Goal: Task Accomplishment & Management: Use online tool/utility

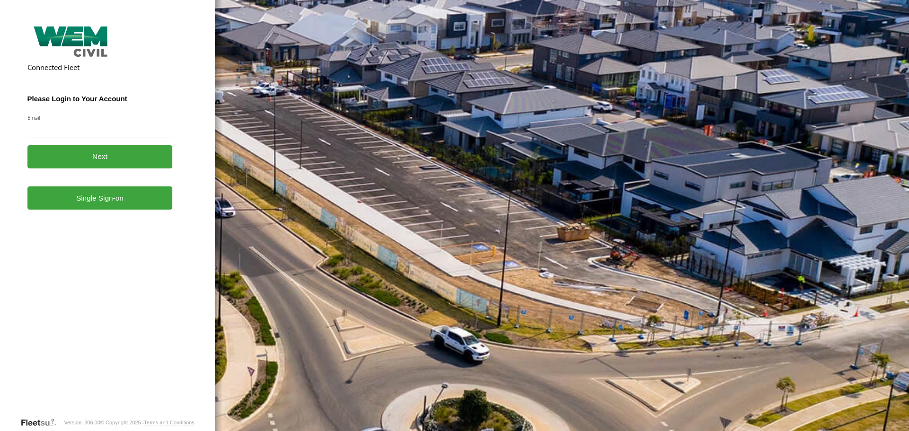
click at [104, 208] on link "Single Sign-on" at bounding box center [99, 198] width 145 height 23
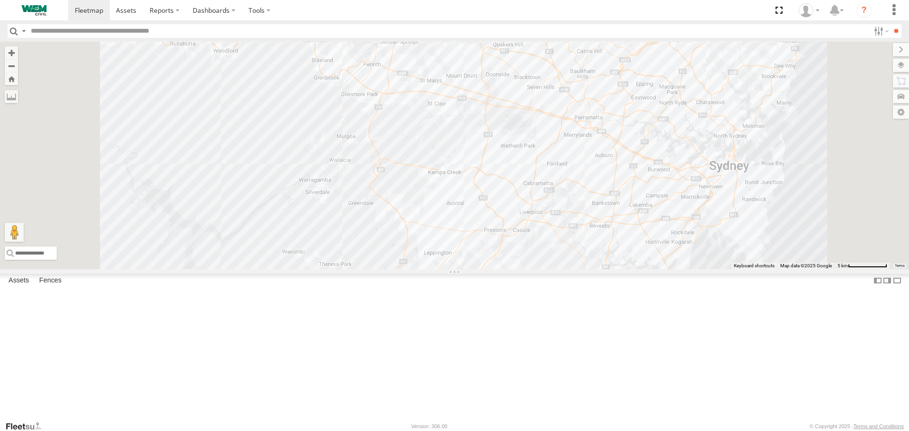
click at [0, 0] on div "Car-CK52EJ" at bounding box center [0, 0] width 0 height 0
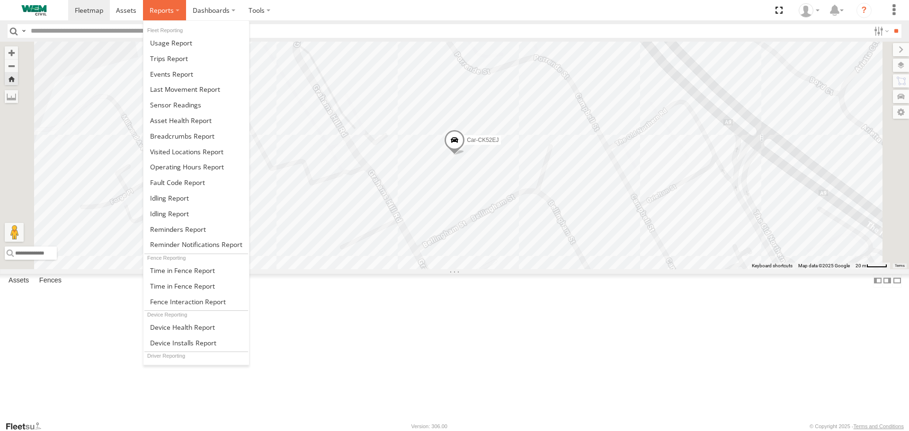
click at [164, 13] on span at bounding box center [162, 10] width 24 height 9
click at [182, 136] on span at bounding box center [182, 136] width 64 height 9
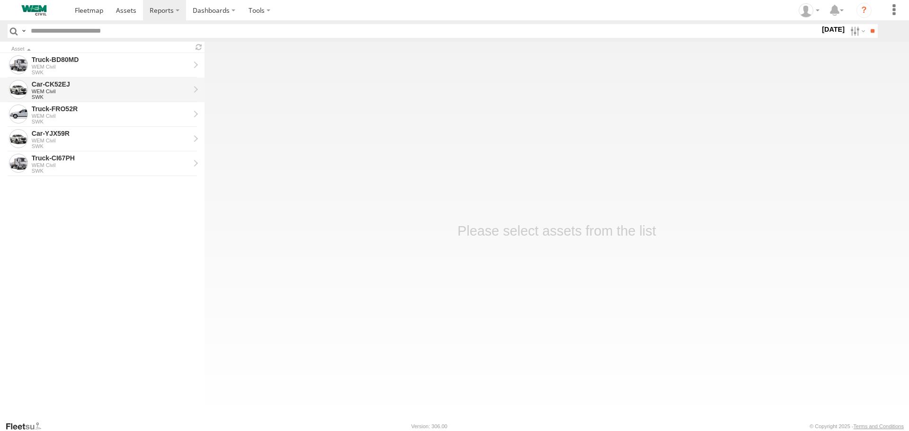
click at [58, 88] on div "Car-CK52EJ" at bounding box center [111, 84] width 158 height 9
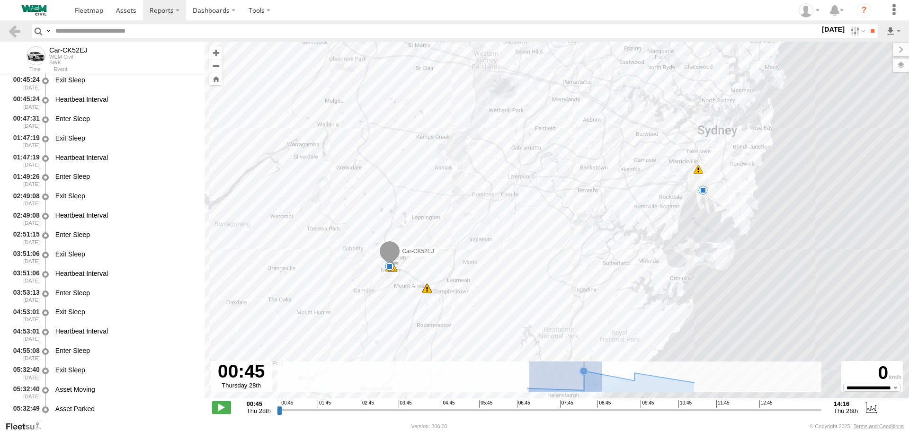
drag, startPoint x: 529, startPoint y: 391, endPoint x: 602, endPoint y: 392, distance: 73.0
click at [602, 392] on g at bounding box center [611, 380] width 176 height 26
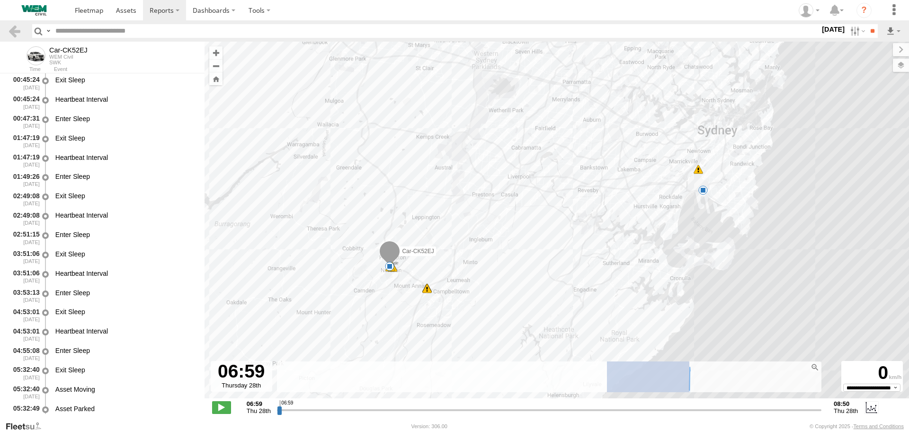
drag, startPoint x: 690, startPoint y: 385, endPoint x: 582, endPoint y: 395, distance: 108.4
click at [582, 395] on div "To navigate the map with touch gestures double-tap and hold your finger on the …" at bounding box center [557, 231] width 705 height 379
click at [593, 394] on div "Car-CK52EJ 11:57 Thu 11:57 Thu 11:57 Thu 12:04 Thu 12:04 Thu 12:05 Thu 12:06 Th…" at bounding box center [557, 225] width 705 height 367
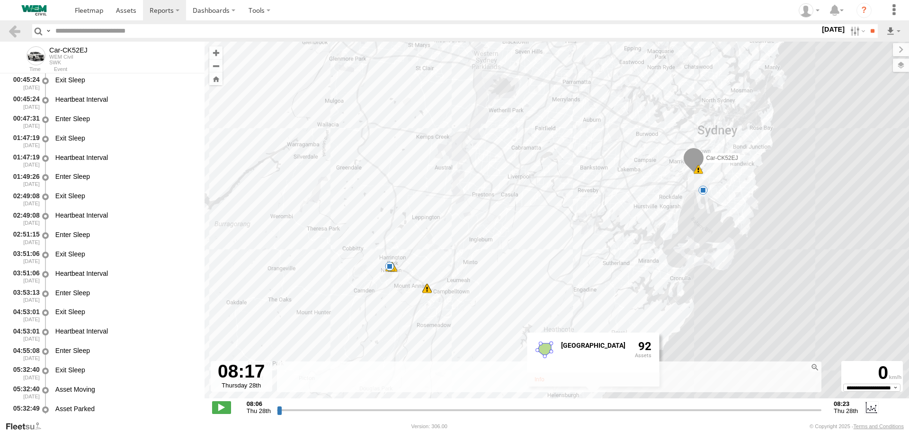
drag, startPoint x: 280, startPoint y: 411, endPoint x: 618, endPoint y: 425, distance: 338.5
type input "**********"
click at [618, 415] on input "range" at bounding box center [549, 410] width 545 height 9
click at [694, 186] on div "Car-CK52EJ 11:57 Thu 11:57 Thu 11:57 Thu 12:04 Thu 12:04 Thu 12:05 Thu 12:06 Th…" at bounding box center [557, 225] width 705 height 367
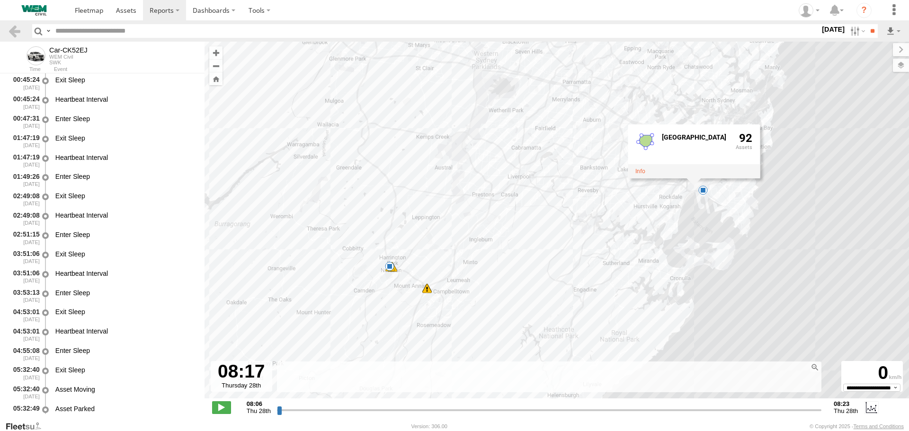
click at [692, 207] on div "Car-CK52EJ 11:57 Thu 11:57 Thu 11:57 Thu 12:04 Thu 12:04 Thu 12:05 Thu 12:06 Th…" at bounding box center [557, 225] width 705 height 367
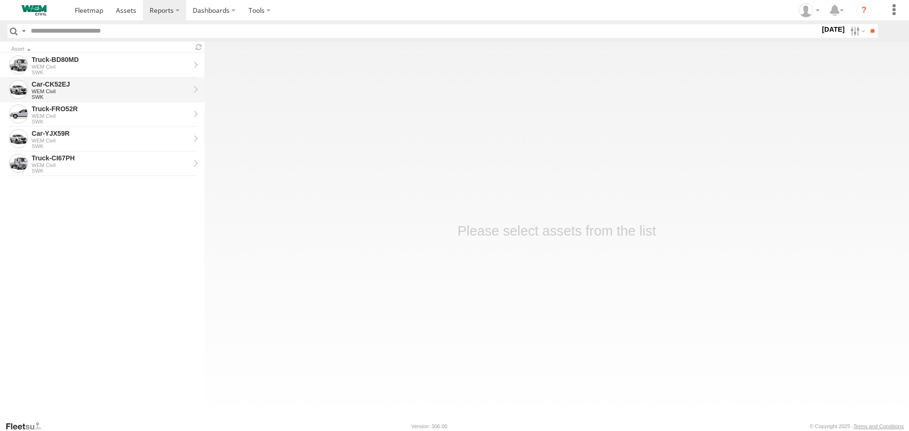
click at [59, 89] on div "WEM Civil" at bounding box center [111, 92] width 158 height 6
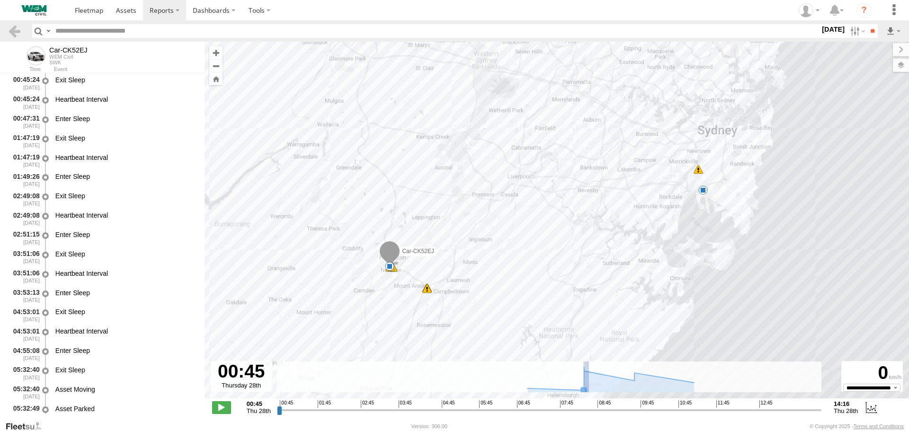
click at [583, 371] on g at bounding box center [611, 382] width 176 height 28
type input "**********"
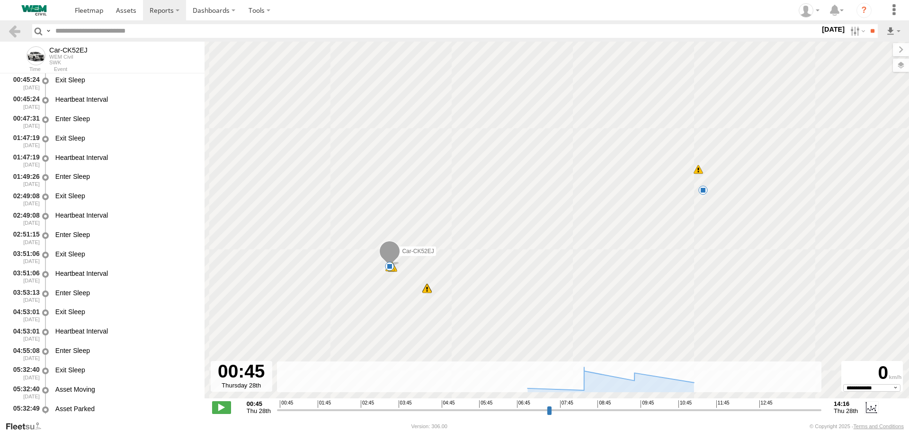
select select "**********"
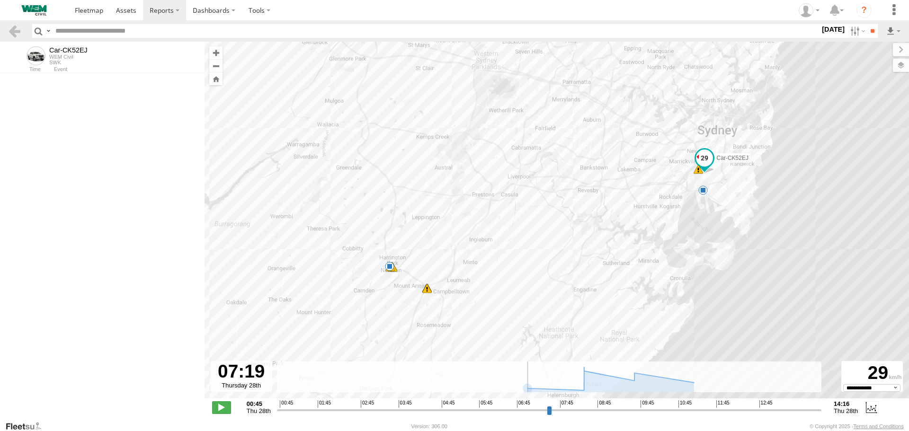
scroll to position [7238, 0]
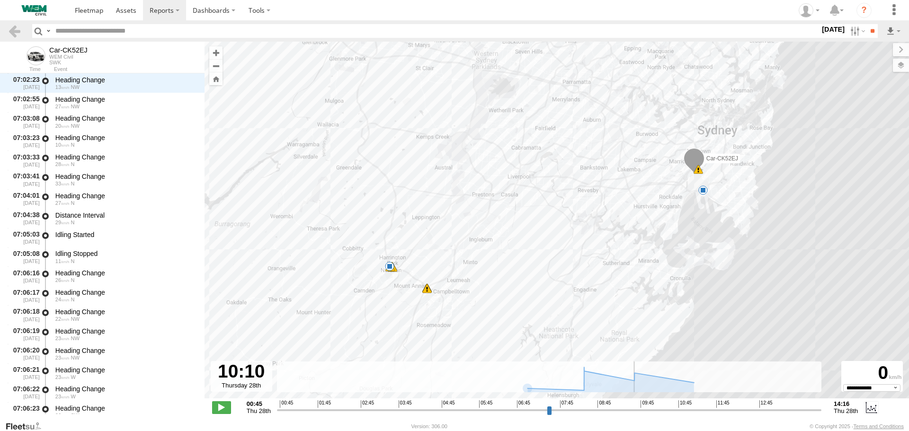
drag, startPoint x: 281, startPoint y: 411, endPoint x: 655, endPoint y: 420, distance: 374.3
click at [655, 415] on input "range" at bounding box center [549, 410] width 545 height 9
click at [664, 408] on input "range" at bounding box center [549, 410] width 545 height 9
drag, startPoint x: 701, startPoint y: 190, endPoint x: 708, endPoint y: 189, distance: 6.2
click at [708, 189] on div "5" at bounding box center [705, 189] width 9 height 9
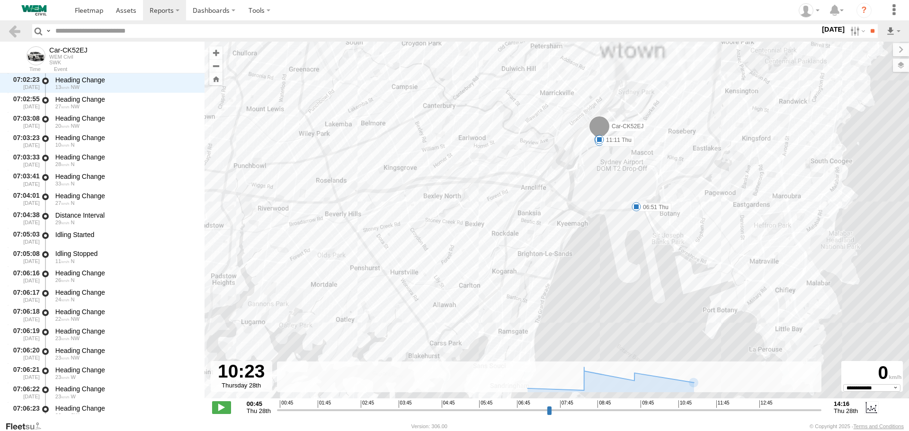
drag, startPoint x: 713, startPoint y: 164, endPoint x: 637, endPoint y: 290, distance: 146.9
click at [637, 290] on div "Car-CK52EJ 11:57 Thu 11:57 Thu 11:57 Thu 12:04 Thu 12:04 Thu 12:05 Thu 12:06 Th…" at bounding box center [557, 225] width 705 height 367
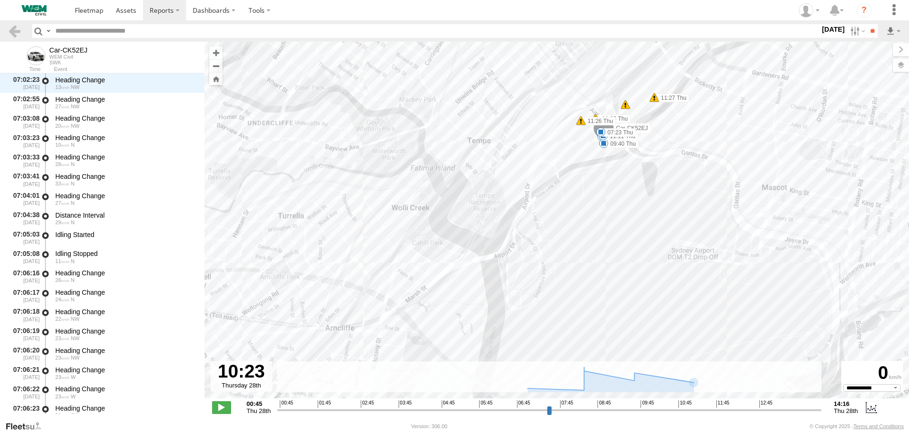
drag, startPoint x: 615, startPoint y: 144, endPoint x: 582, endPoint y: 209, distance: 73.5
click at [582, 209] on div "Car-CK52EJ 11:57 Thu 11:57 Thu 11:57 Thu 12:04 Thu 12:04 Thu 12:05 Thu 12:06 Th…" at bounding box center [557, 225] width 705 height 367
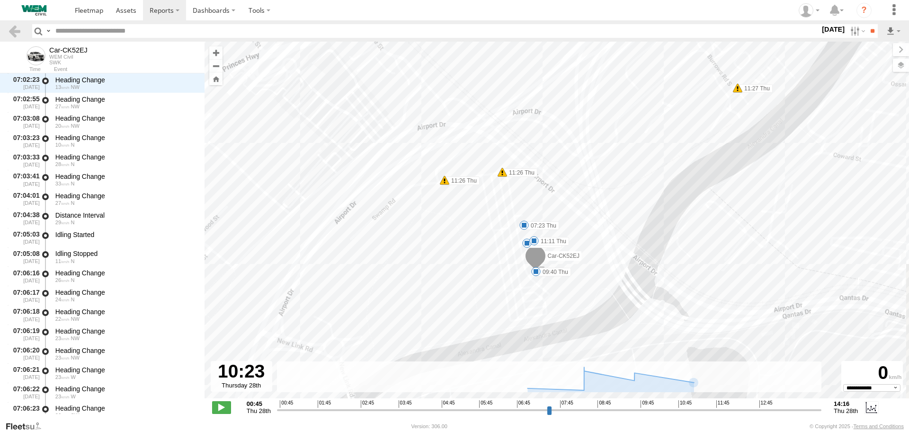
drag, startPoint x: 603, startPoint y: 185, endPoint x: 568, endPoint y: 335, distance: 154.1
click at [568, 335] on div "Car-CK52EJ 11:57 Thu 11:57 Thu 11:57 Thu 12:04 Thu 12:04 Thu 12:05 Thu 12:06 Th…" at bounding box center [557, 225] width 705 height 367
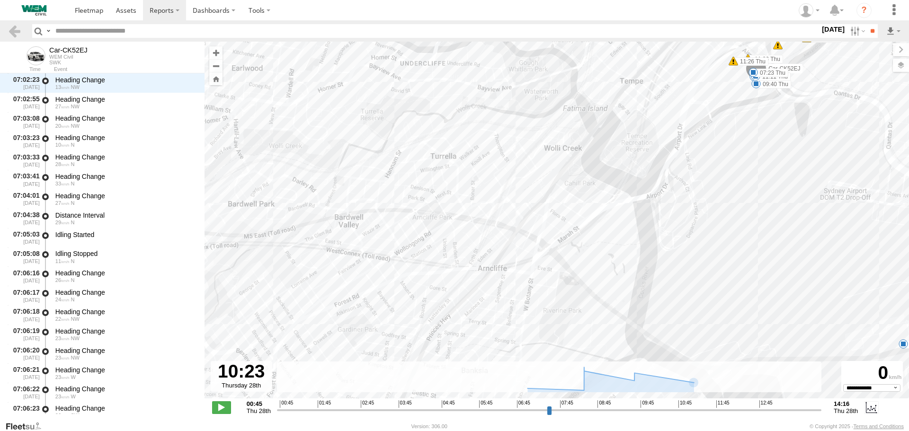
drag, startPoint x: 373, startPoint y: 276, endPoint x: 551, endPoint y: 124, distance: 234.2
click at [551, 124] on div "Car-CK52EJ 11:57 Thu 11:57 Thu 11:57 Thu 12:04 Thu 12:04 Thu 12:05 Thu 12:06 Th…" at bounding box center [557, 225] width 705 height 367
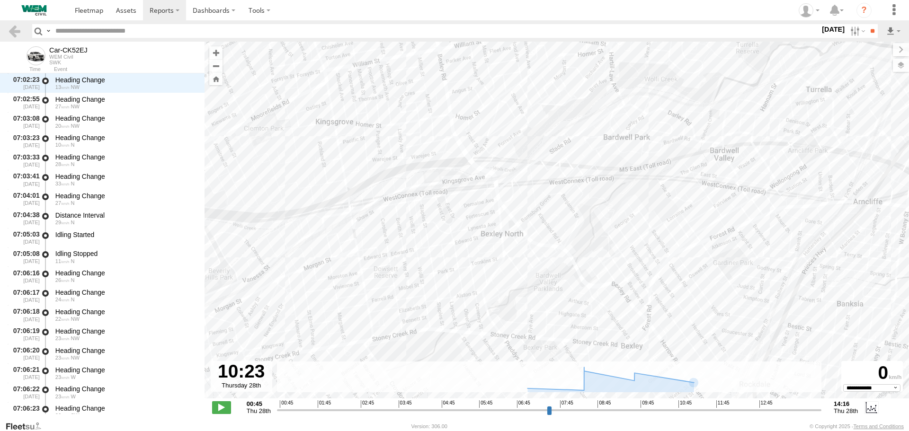
drag, startPoint x: 636, startPoint y: 162, endPoint x: 790, endPoint y: 149, distance: 154.9
click at [790, 149] on div "Car-CK52EJ 11:57 Thu 11:57 Thu 11:57 Thu 12:04 Thu 12:04 Thu 12:05 Thu 12:06 Th…" at bounding box center [557, 225] width 705 height 367
drag, startPoint x: 477, startPoint y: 257, endPoint x: 794, endPoint y: 187, distance: 324.5
click at [794, 187] on div "Car-CK52EJ 11:57 Thu 11:57 Thu 11:57 Thu 12:04 Thu 12:04 Thu 12:05 Thu 12:06 Th…" at bounding box center [557, 225] width 705 height 367
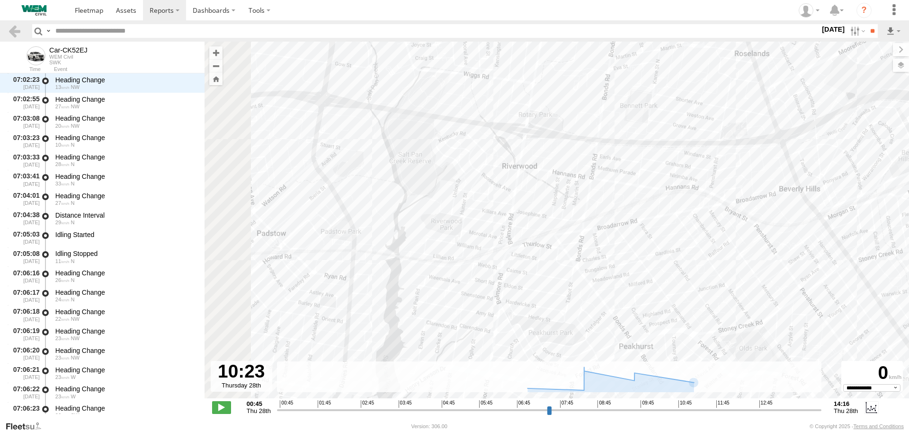
drag, startPoint x: 461, startPoint y: 202, endPoint x: 592, endPoint y: 222, distance: 132.7
click at [611, 213] on div "Car-CK52EJ 11:57 Thu 11:57 Thu 11:57 Thu 12:04 Thu 12:04 Thu 12:05 Thu 12:06 Th…" at bounding box center [557, 225] width 705 height 367
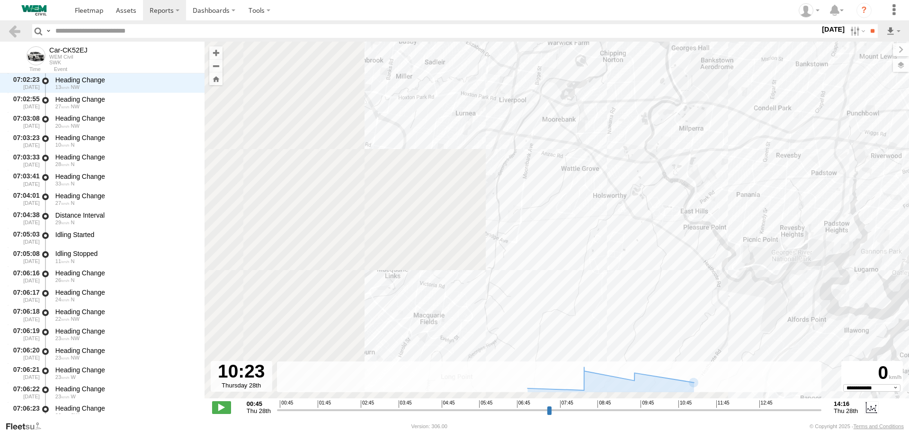
drag, startPoint x: 435, startPoint y: 257, endPoint x: 744, endPoint y: 199, distance: 314.2
click at [744, 199] on div "Car-CK52EJ 11:57 Thu 11:57 Thu 11:57 Thu 12:04 Thu 12:04 Thu 12:05 Thu 12:06 Th…" at bounding box center [557, 225] width 705 height 367
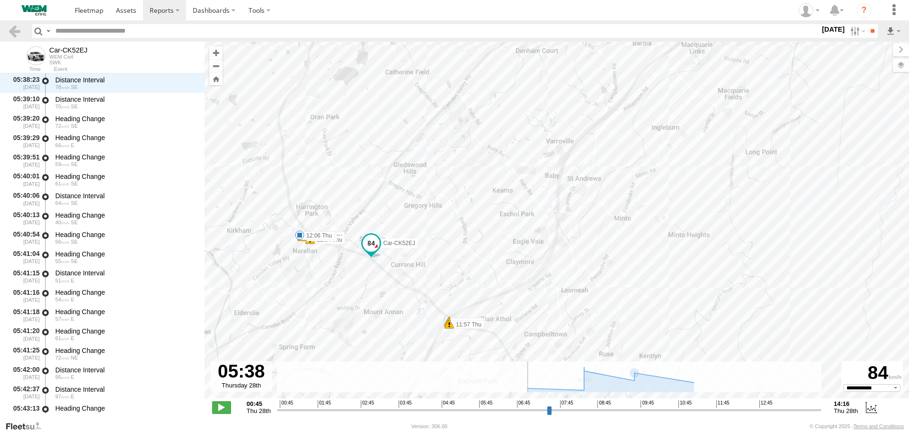
scroll to position [1084, 0]
drag, startPoint x: 663, startPoint y: 411, endPoint x: 474, endPoint y: 416, distance: 189.1
click at [474, 415] on input "range" at bounding box center [549, 410] width 545 height 9
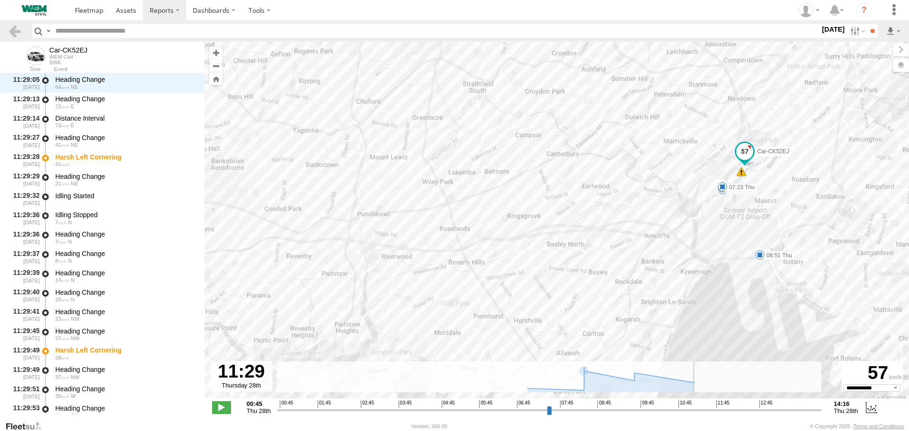
scroll to position [14959, 0]
drag, startPoint x: 474, startPoint y: 409, endPoint x: 707, endPoint y: 402, distance: 232.7
type input "**********"
click at [707, 406] on input "range" at bounding box center [549, 410] width 545 height 9
click at [16, 30] on link at bounding box center [15, 31] width 14 height 14
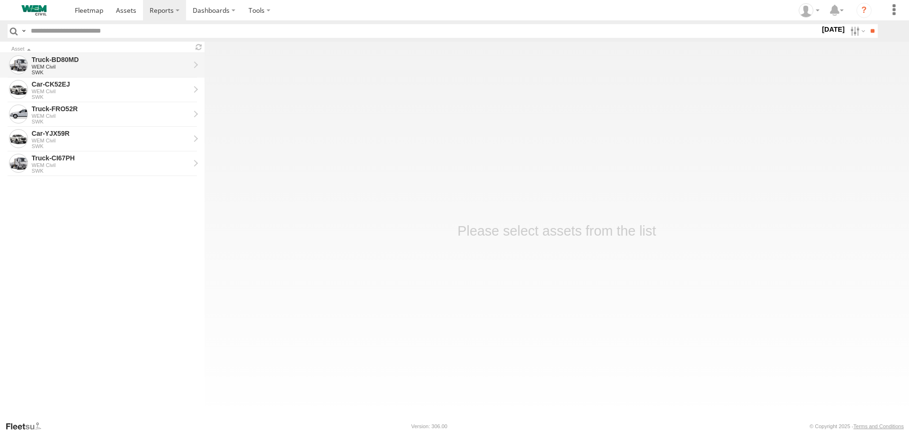
click at [74, 62] on div "Truck-BD80MD" at bounding box center [111, 59] width 158 height 9
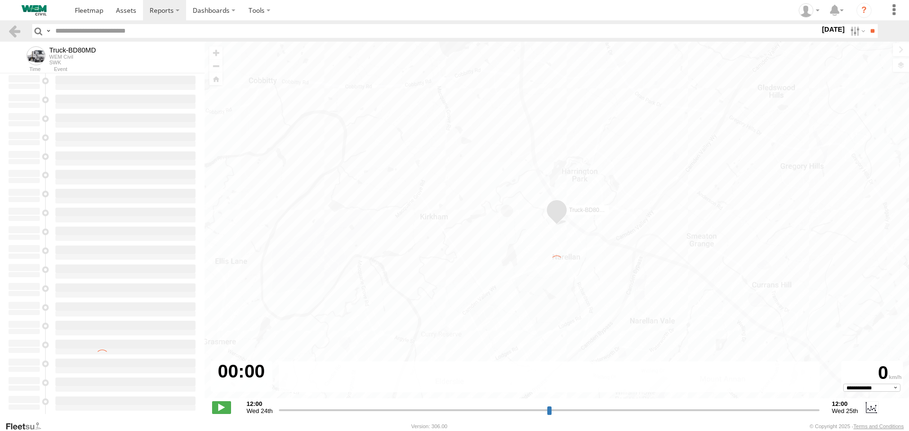
type input "**********"
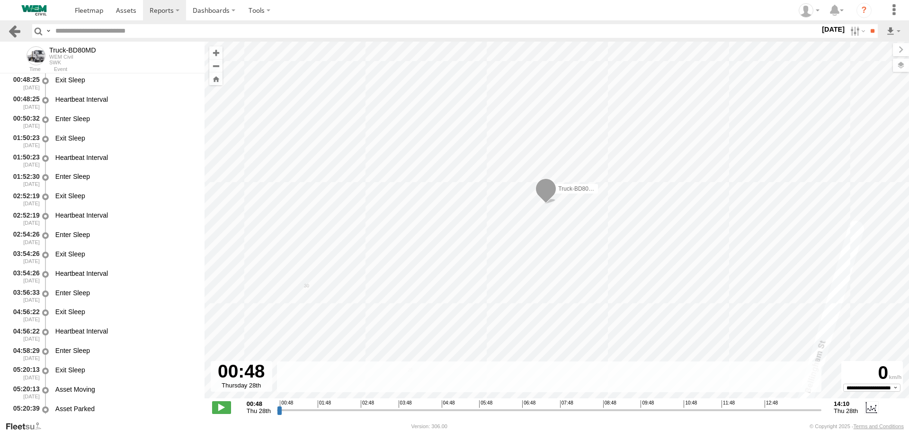
click at [17, 28] on link at bounding box center [15, 31] width 14 height 14
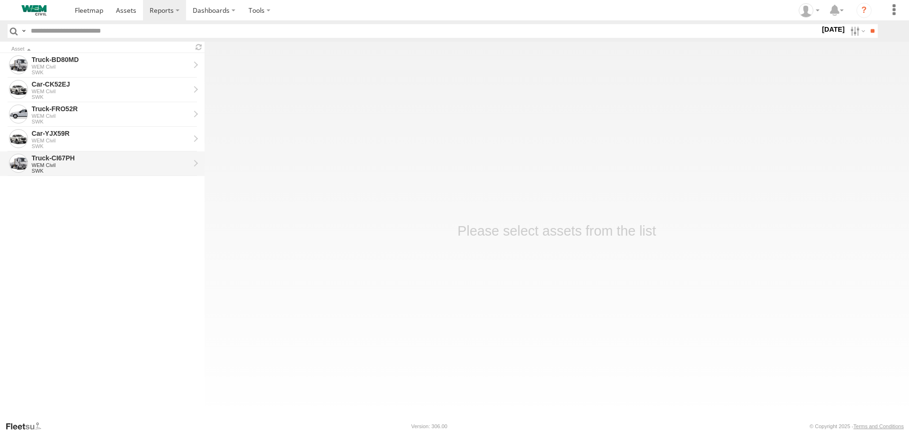
click at [54, 161] on div "Truck-CI67PH" at bounding box center [111, 158] width 158 height 9
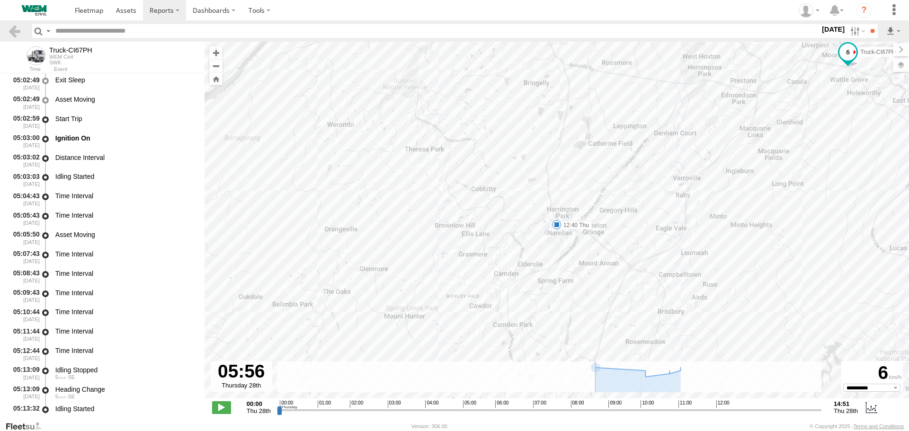
scroll to position [1609, 0]
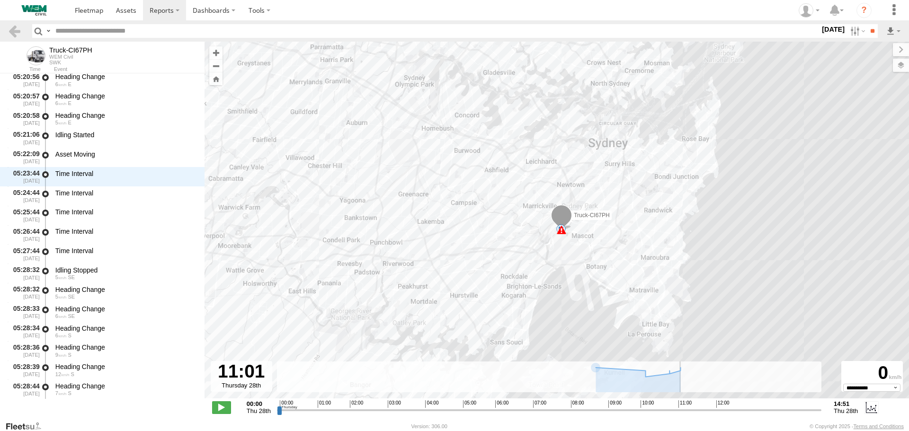
drag, startPoint x: 279, startPoint y: 412, endPoint x: 679, endPoint y: 408, distance: 399.8
type input "**********"
click at [679, 408] on input "range" at bounding box center [549, 410] width 545 height 9
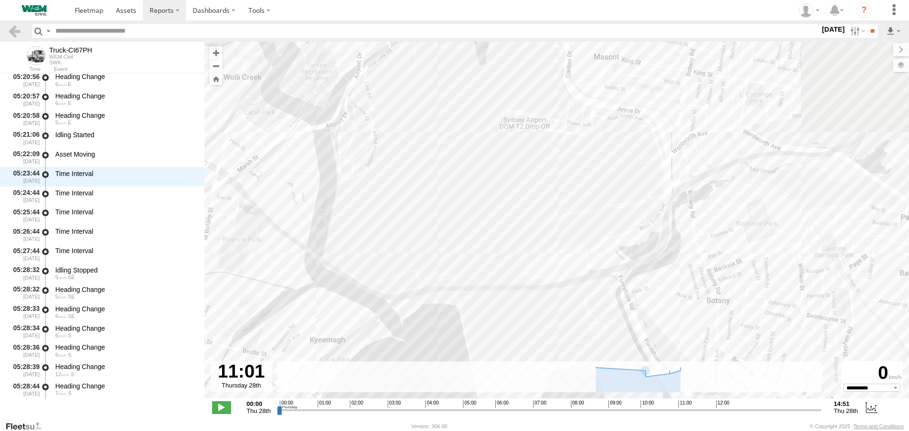
drag, startPoint x: 528, startPoint y: 215, endPoint x: 583, endPoint y: 377, distance: 171.2
click at [584, 376] on div "To navigate the map with touch gestures double-tap and hold your finger on the …" at bounding box center [557, 231] width 705 height 379
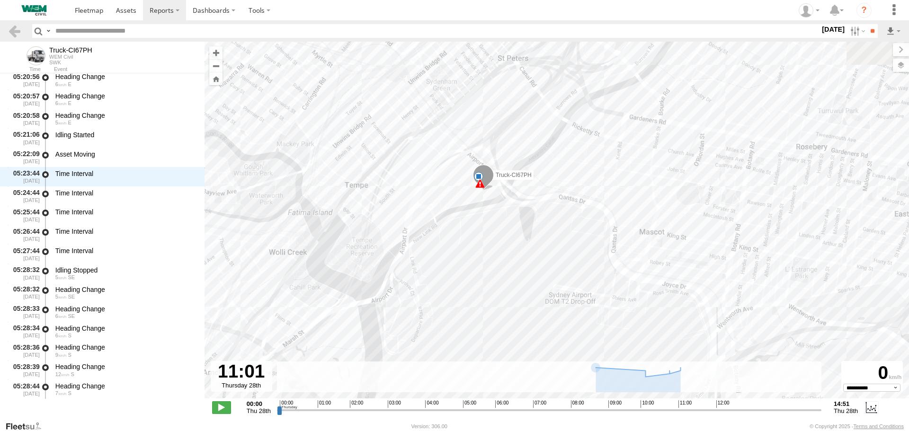
drag, startPoint x: 462, startPoint y: 162, endPoint x: 487, endPoint y: 260, distance: 101.5
click at [488, 262] on div "Truck-CI67PH 12:40 Thu 6 6" at bounding box center [557, 225] width 705 height 367
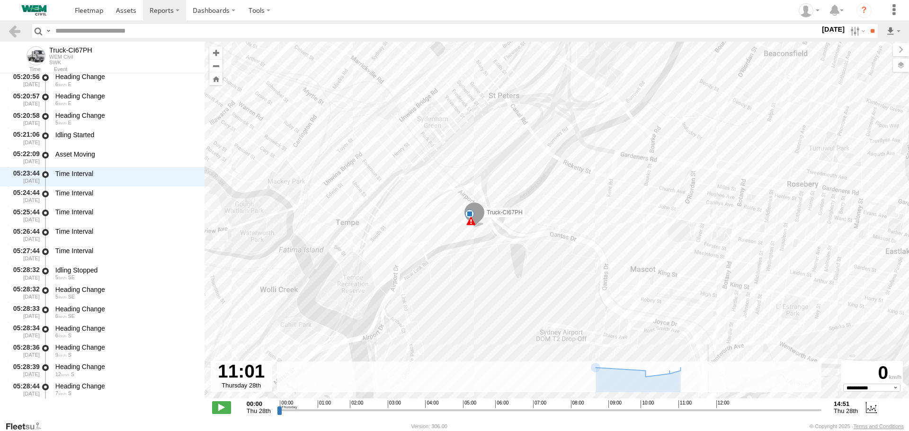
click at [475, 213] on span at bounding box center [474, 215] width 21 height 26
click at [487, 251] on div "Truck-CI67PH 12:40 Thu 6 6 Truck-CI67PH SWK Bellingham St Narellan -33.92546 , …" at bounding box center [557, 225] width 705 height 367
click at [13, 28] on link at bounding box center [15, 31] width 14 height 14
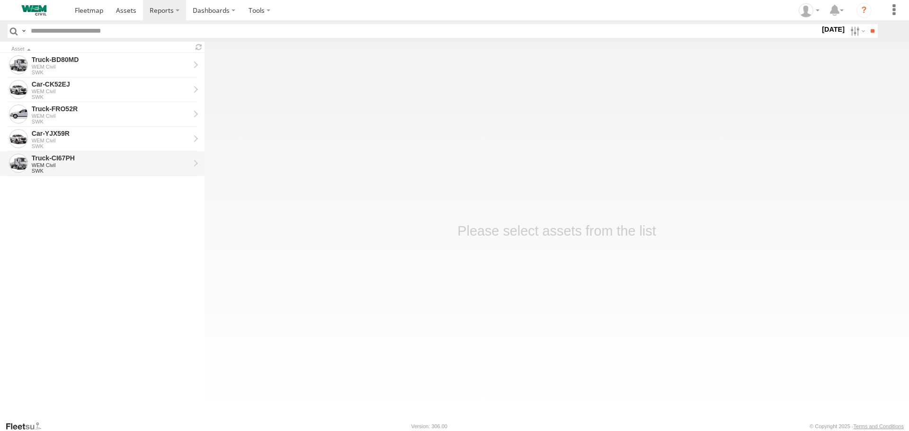
click at [65, 164] on div "WEM Civil" at bounding box center [111, 165] width 158 height 6
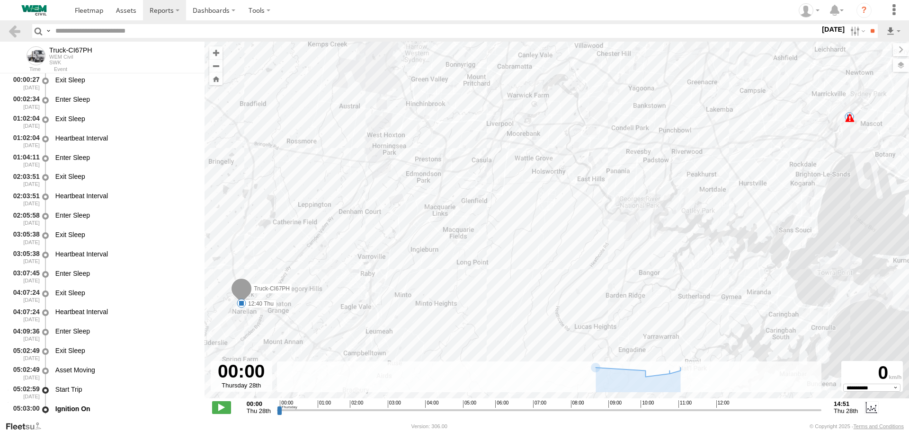
click at [282, 412] on input "range" at bounding box center [549, 410] width 545 height 9
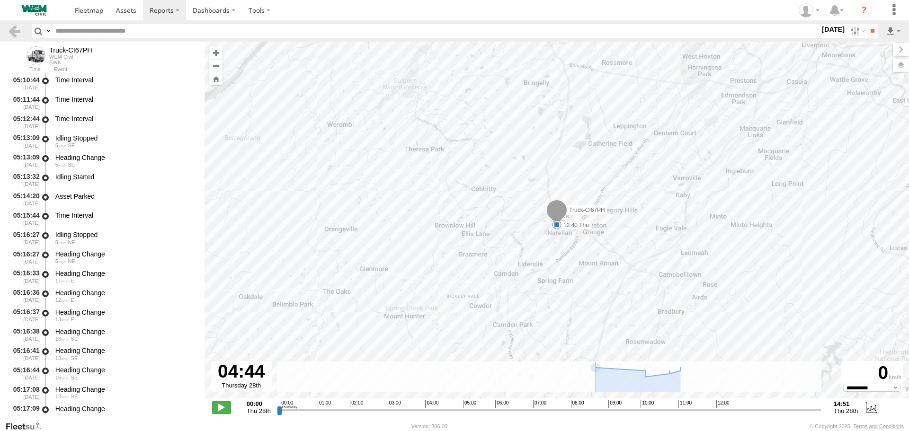
scroll to position [1609, 0]
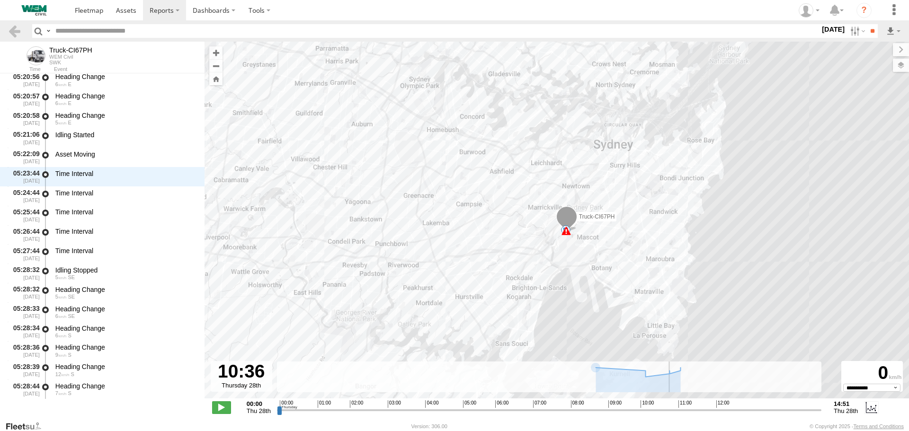
drag, startPoint x: 284, startPoint y: 412, endPoint x: 664, endPoint y: 416, distance: 380.3
click at [664, 415] on input "range" at bounding box center [549, 410] width 545 height 9
drag, startPoint x: 664, startPoint y: 411, endPoint x: 676, endPoint y: 411, distance: 12.8
click at [676, 411] on input "range" at bounding box center [549, 410] width 545 height 9
click at [219, 405] on span at bounding box center [221, 408] width 19 height 12
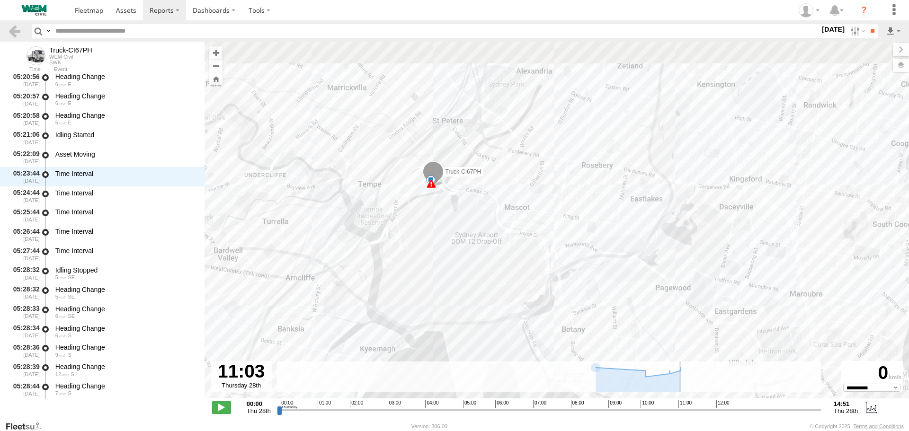
drag, startPoint x: 359, startPoint y: 176, endPoint x: 417, endPoint y: 256, distance: 98.1
click at [417, 256] on div "Truck-CI67PH 12:40 Thu 6 6" at bounding box center [557, 225] width 705 height 367
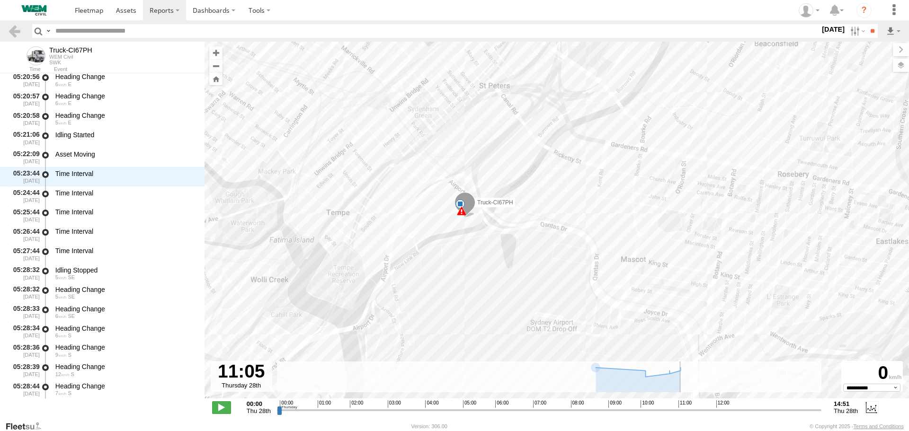
drag, startPoint x: 461, startPoint y: 217, endPoint x: 483, endPoint y: 291, distance: 77.0
click at [483, 291] on div "Truck-CI67PH 12:40 Thu 6 6" at bounding box center [557, 225] width 705 height 367
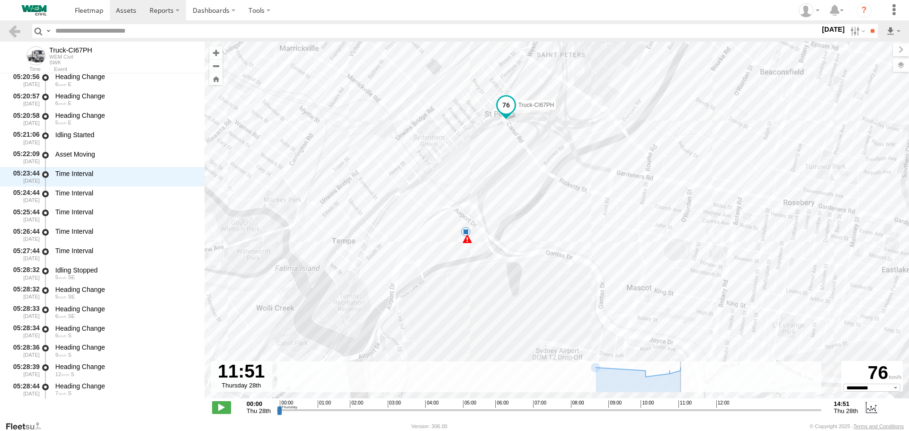
type input "**********"
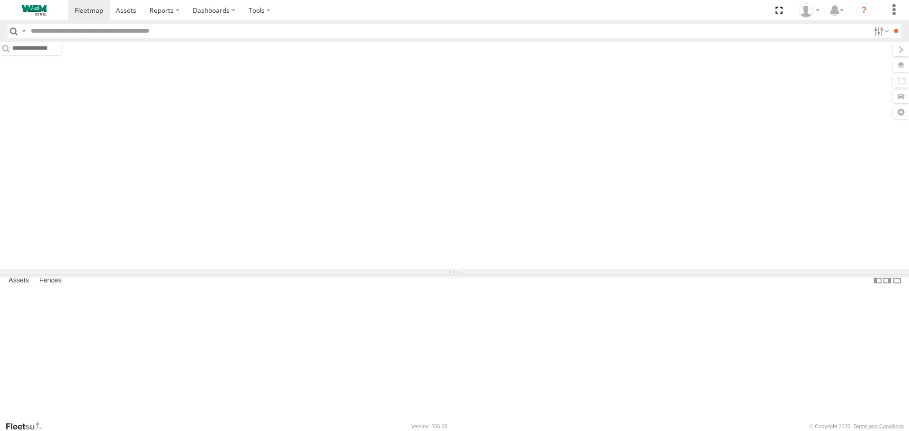
type input "******"
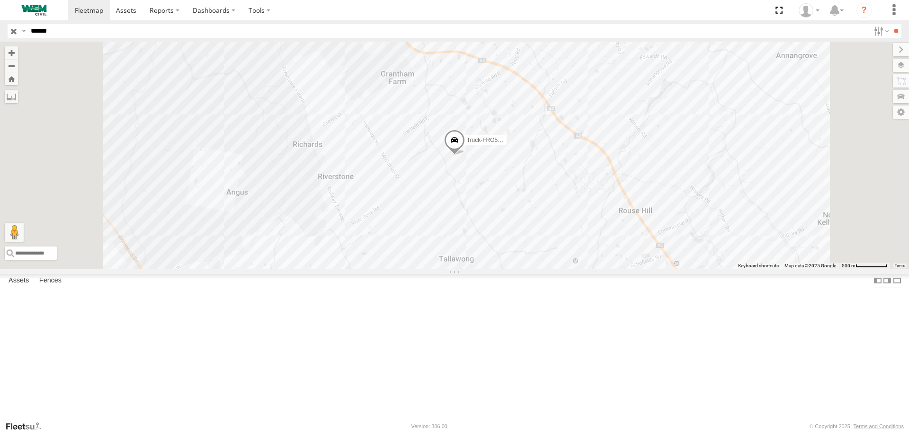
click at [11, 32] on input "button" at bounding box center [14, 31] width 12 height 14
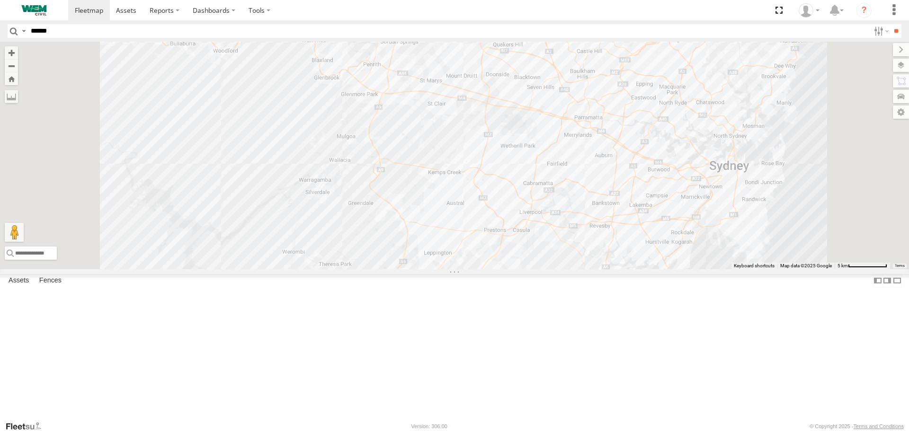
click at [0, 0] on div "SWK" at bounding box center [0, 0] width 0 height 0
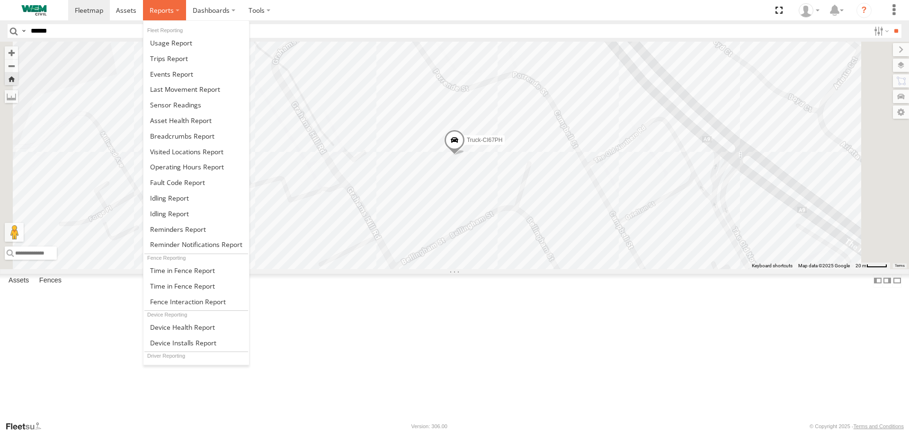
click at [169, 16] on label at bounding box center [164, 10] width 43 height 20
click at [176, 138] on span at bounding box center [182, 136] width 64 height 9
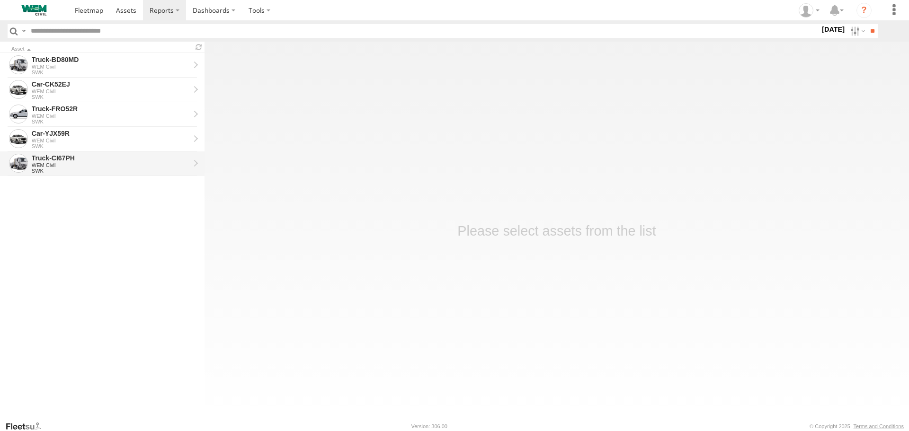
click at [85, 161] on div "Truck-CI67PH" at bounding box center [111, 158] width 158 height 9
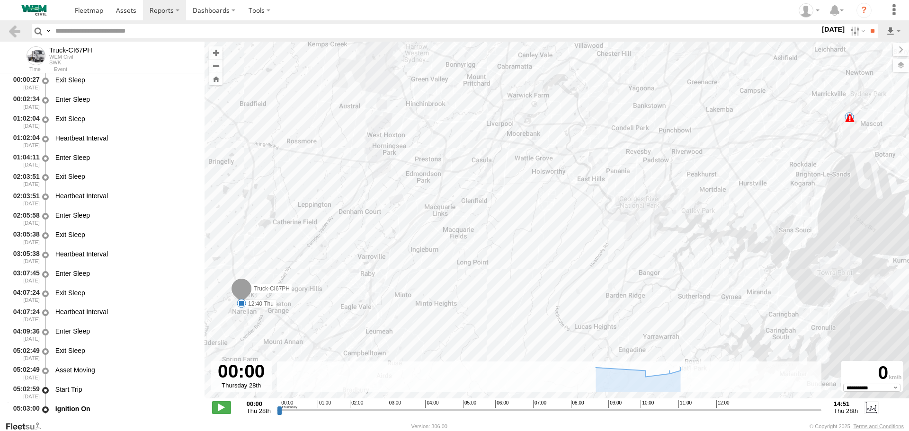
click at [255, 409] on span "Thu 28th" at bounding box center [259, 411] width 24 height 7
click at [242, 372] on div at bounding box center [242, 376] width 62 height 31
click at [247, 386] on div at bounding box center [242, 376] width 62 height 31
click at [823, 30] on label "[DATE]" at bounding box center [833, 29] width 27 height 10
click at [0, 0] on label at bounding box center [0, 0] width 0 height 0
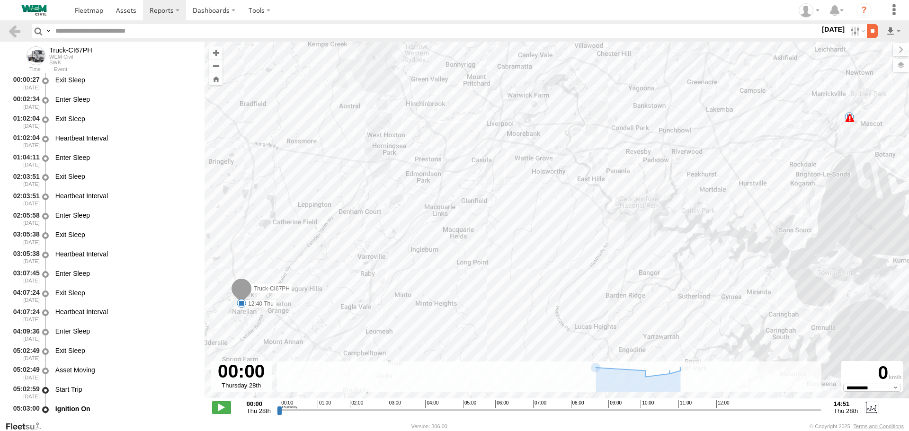
click at [872, 30] on input "**" at bounding box center [872, 31] width 11 height 14
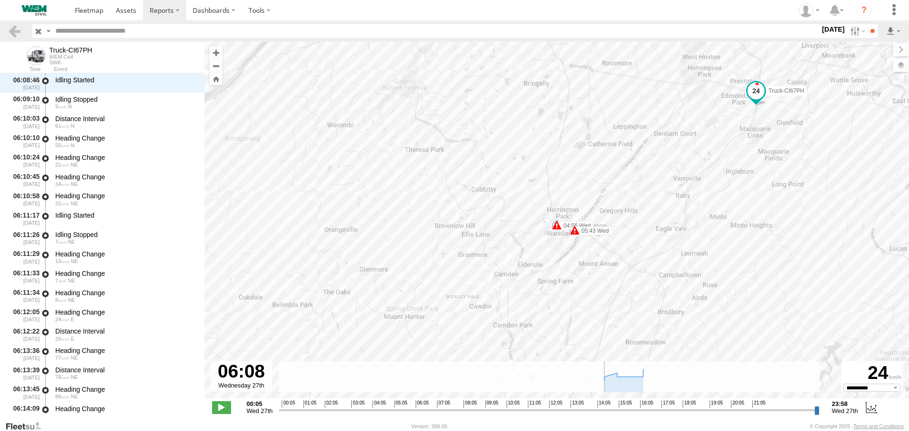
scroll to position [5806, 0]
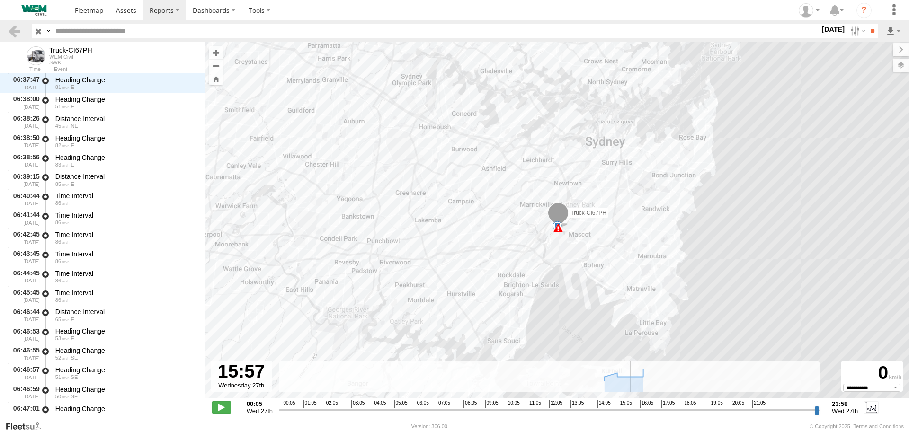
drag, startPoint x: 282, startPoint y: 411, endPoint x: 637, endPoint y: 415, distance: 355.2
click at [637, 415] on input "range" at bounding box center [549, 410] width 541 height 9
click at [220, 409] on span at bounding box center [221, 408] width 19 height 12
type input "**********"
